Goal: Communication & Community: Participate in discussion

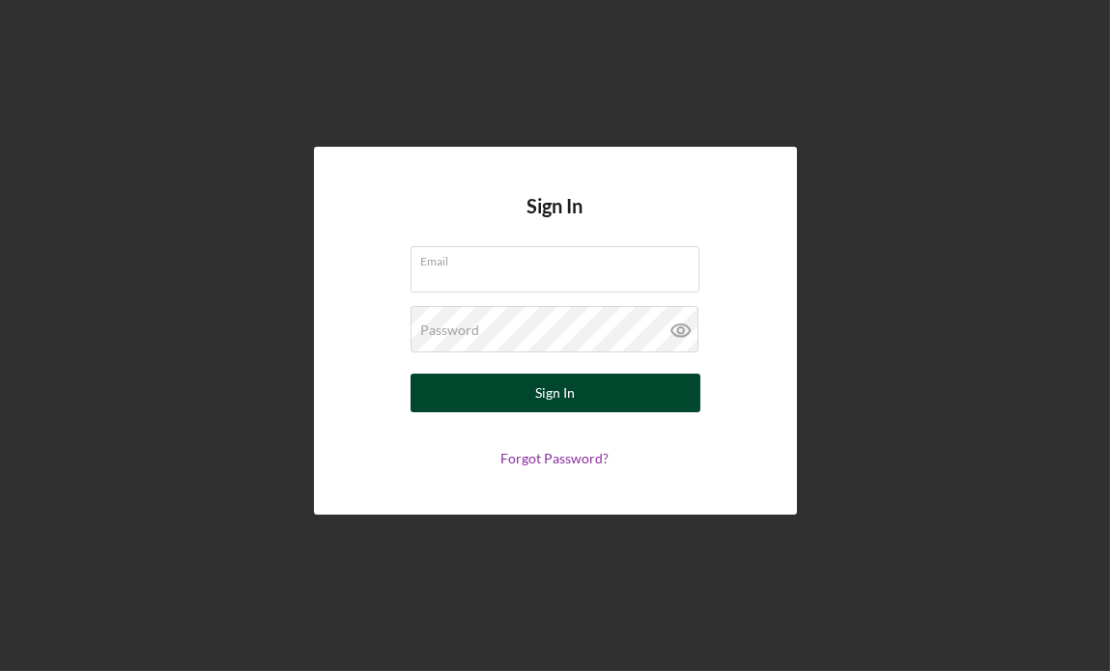
type input "[EMAIL_ADDRESS][DOMAIN_NAME]"
click at [557, 393] on div "Sign In" at bounding box center [555, 393] width 40 height 39
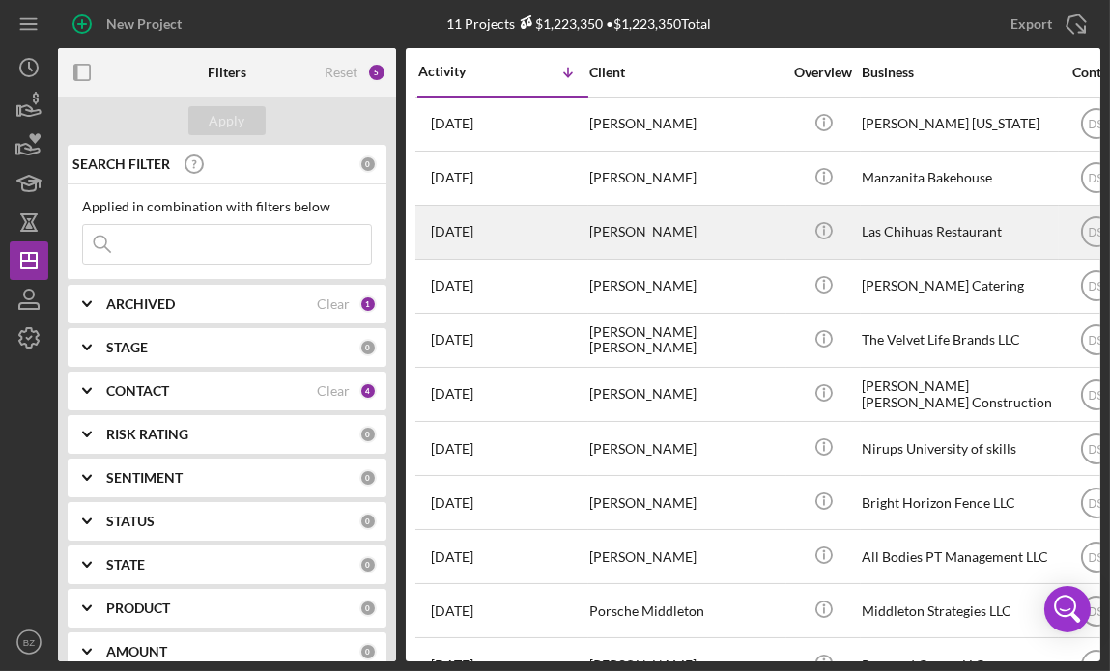
click at [657, 233] on div "[PERSON_NAME]" at bounding box center [685, 232] width 193 height 51
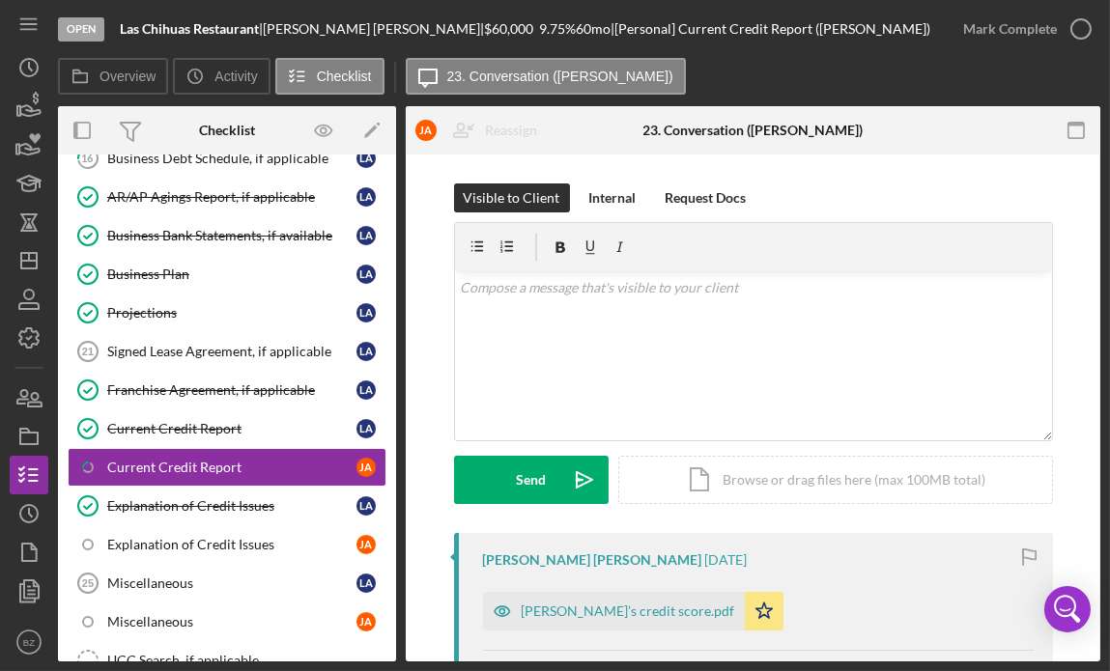
scroll to position [1164, 0]
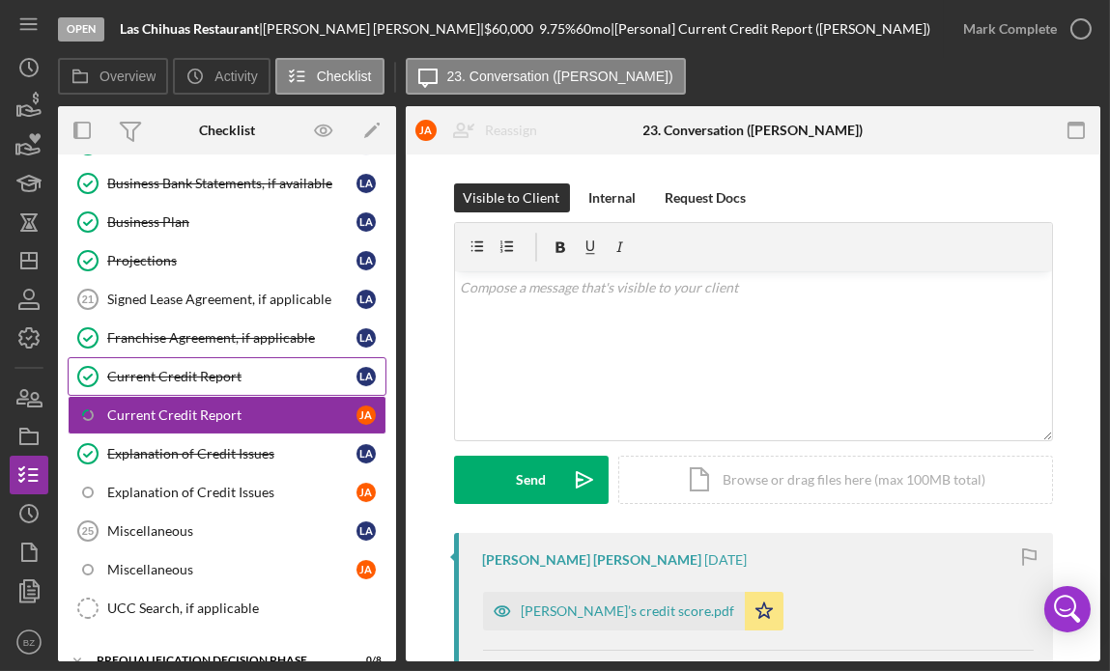
click at [220, 373] on div "Current Credit Report" at bounding box center [231, 376] width 249 height 15
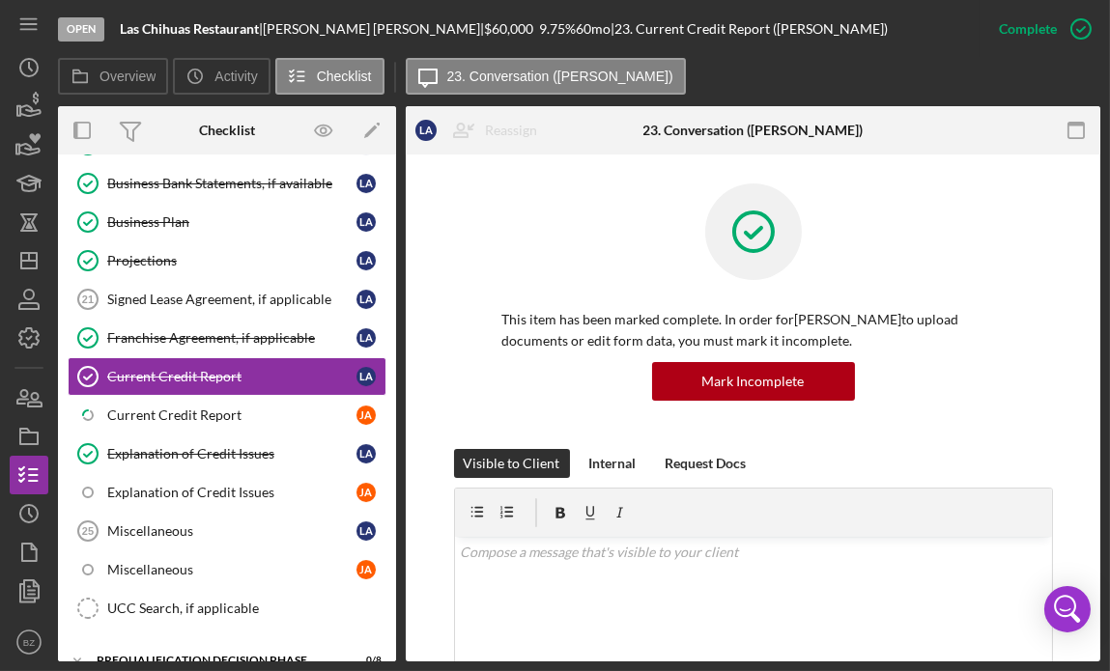
scroll to position [175, 0]
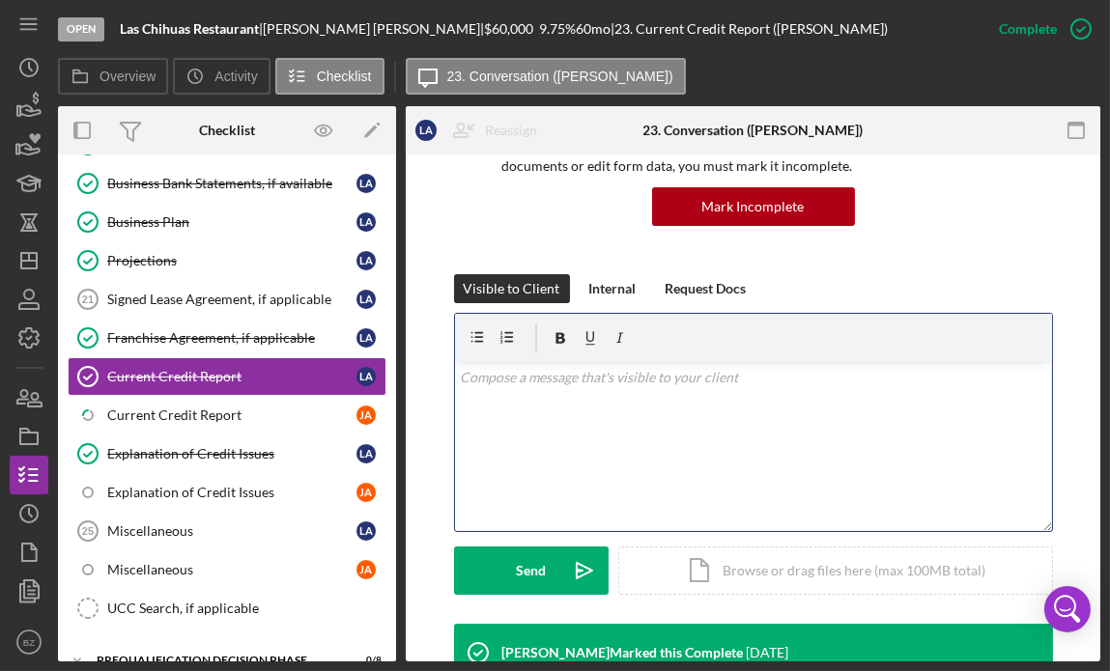
click at [493, 402] on div "v Color teal Color pink Remove color Add row above Add row below Add column bef…" at bounding box center [753, 446] width 597 height 169
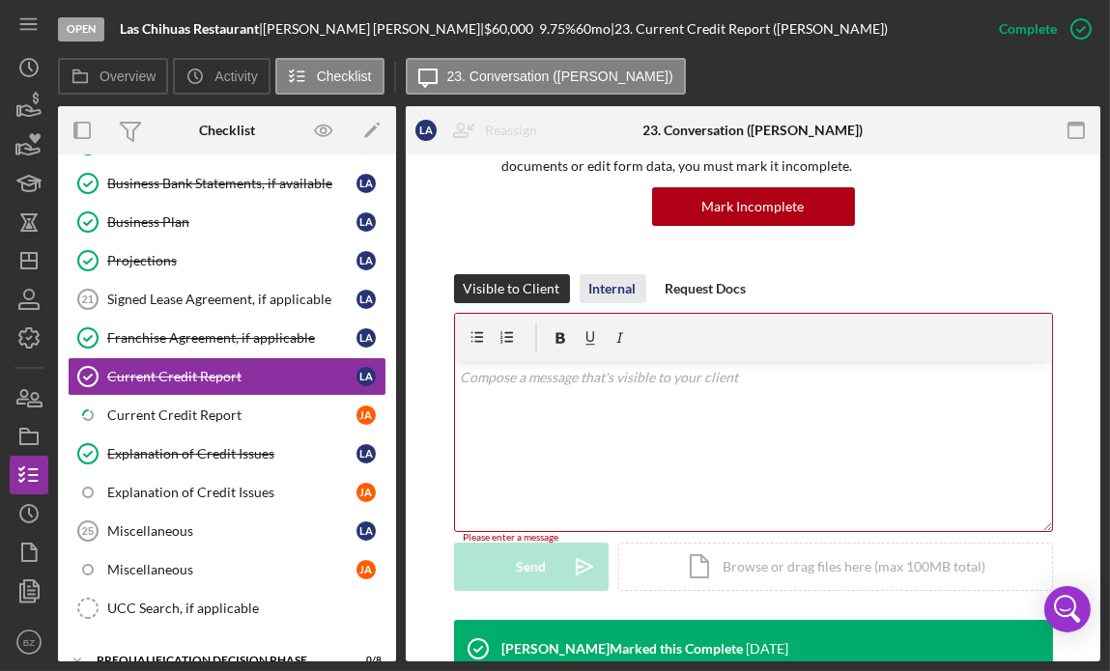
click at [602, 276] on div "Internal" at bounding box center [612, 288] width 47 height 29
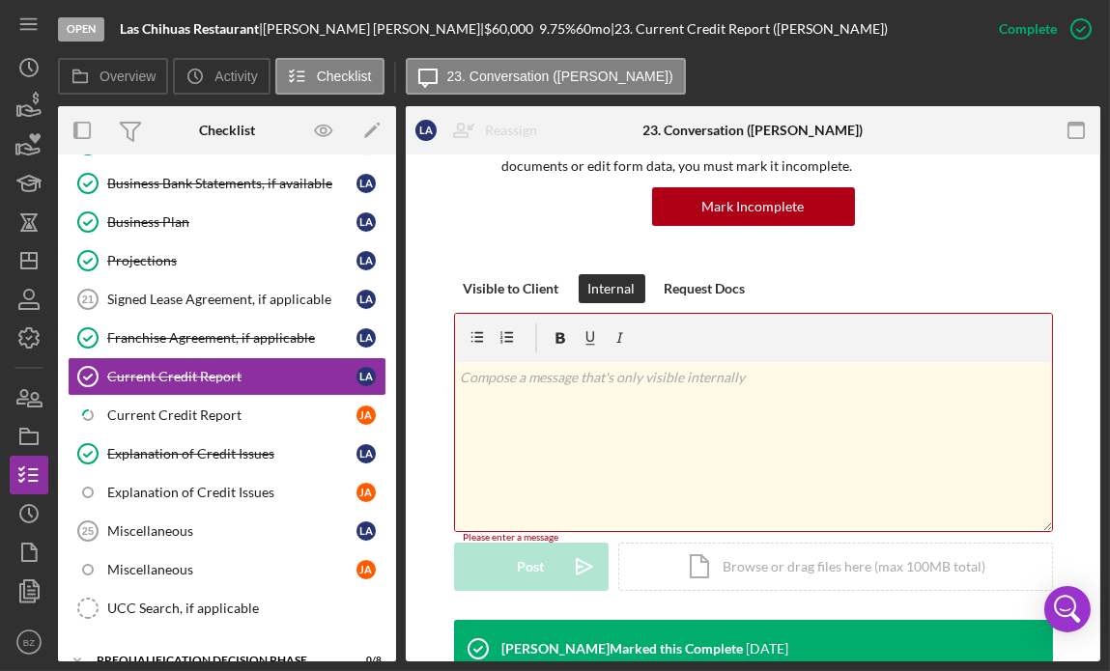
click at [489, 372] on p at bounding box center [753, 377] width 586 height 21
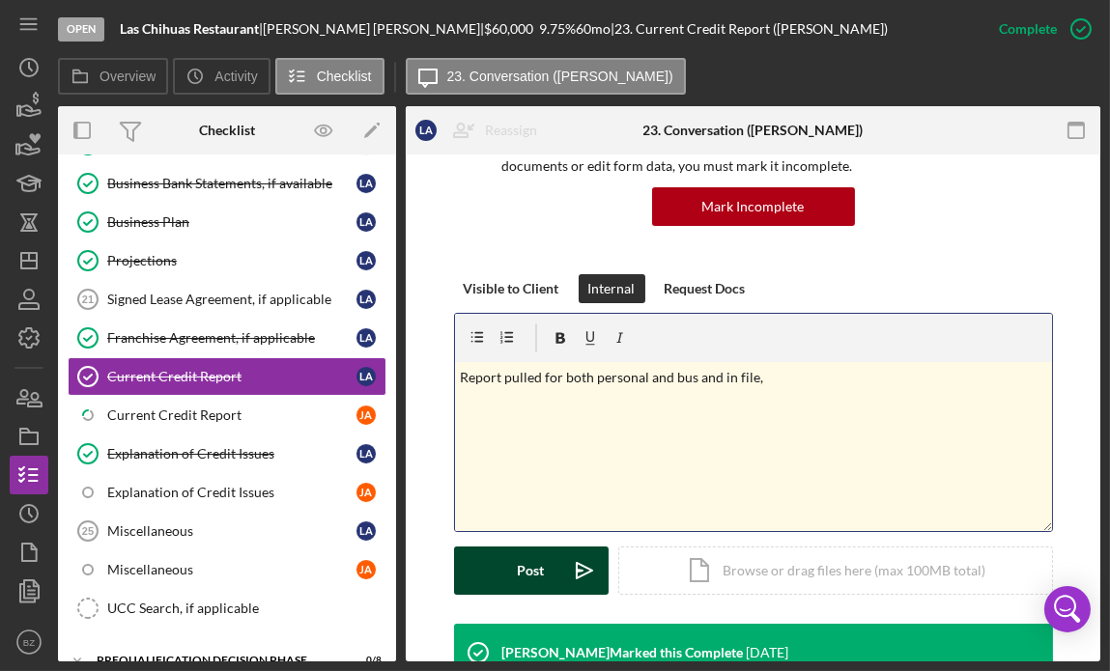
click at [497, 564] on button "Post Icon/icon-invite-send" at bounding box center [531, 571] width 155 height 48
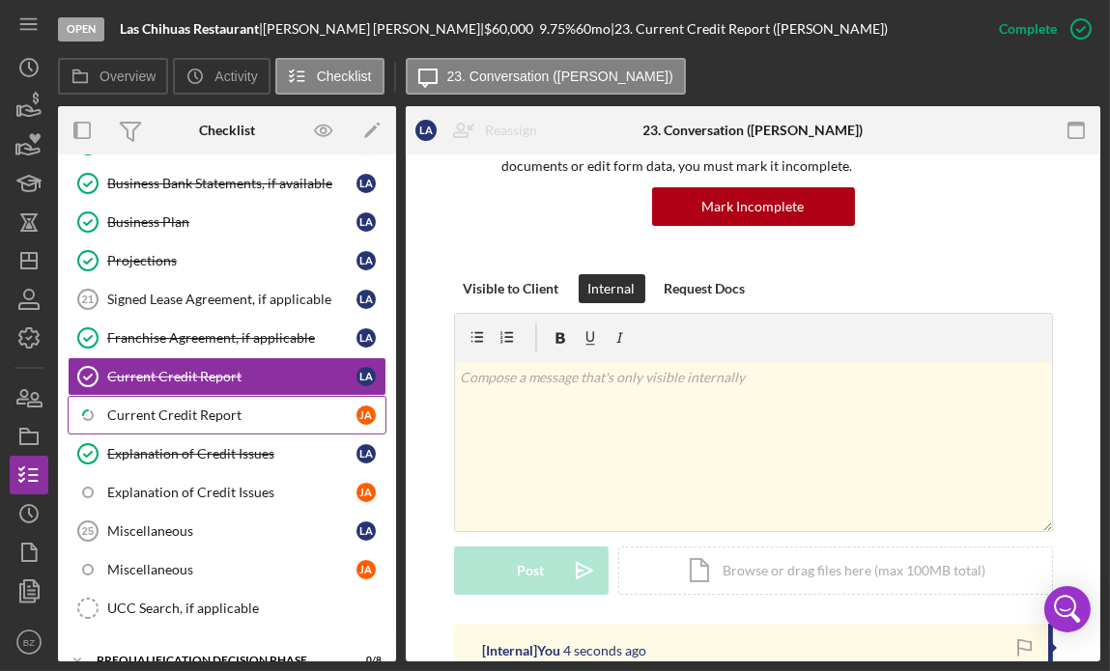
click at [215, 408] on div "Current Credit Report" at bounding box center [231, 415] width 249 height 15
